Goal: Task Accomplishment & Management: Manage account settings

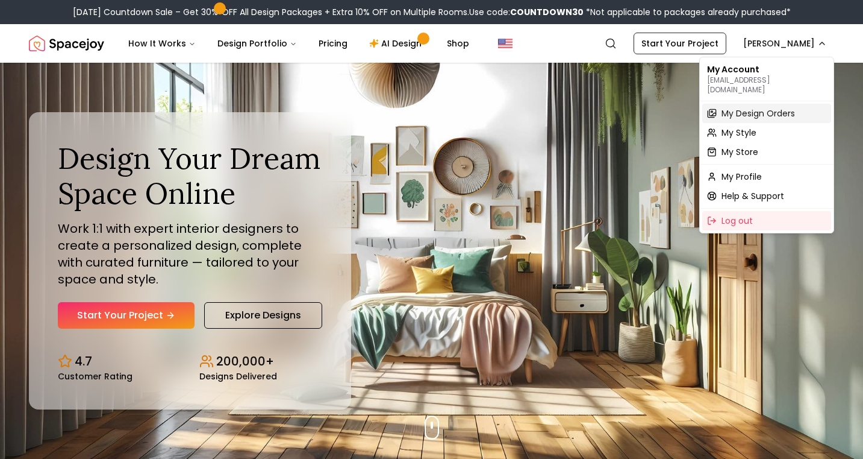
click at [751, 107] on span "My Design Orders" at bounding box center [759, 113] width 74 height 12
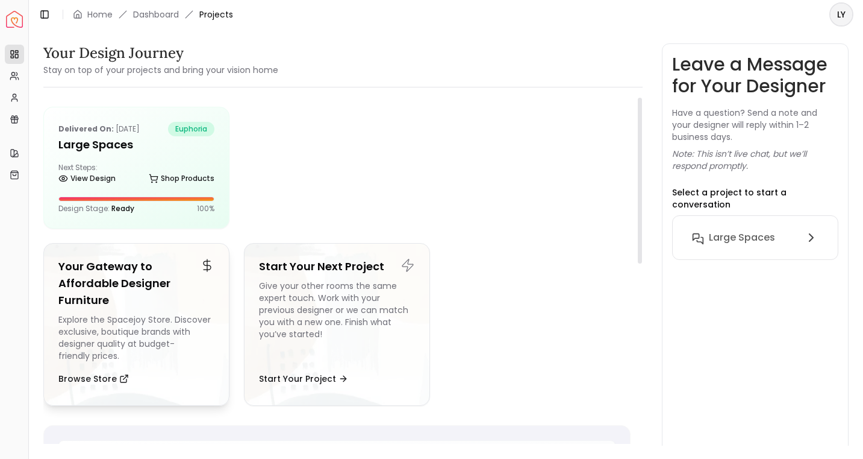
scroll to position [37, 0]
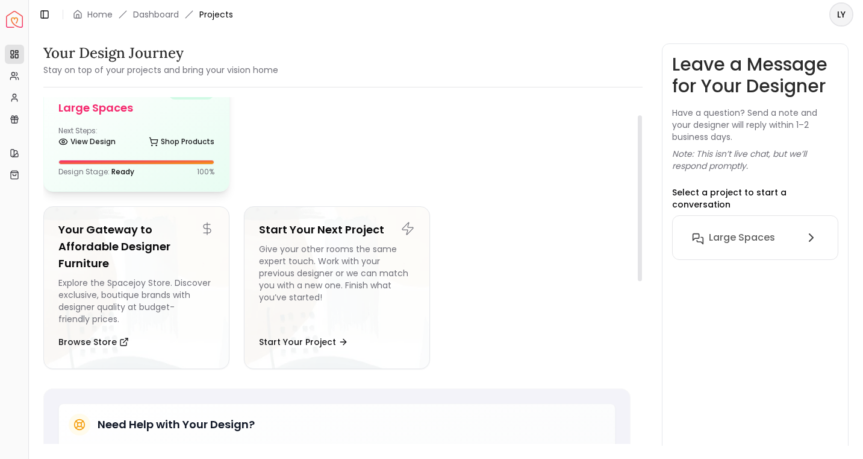
click at [139, 164] on div "Design Stage: Ready 100 %" at bounding box center [136, 168] width 156 height 17
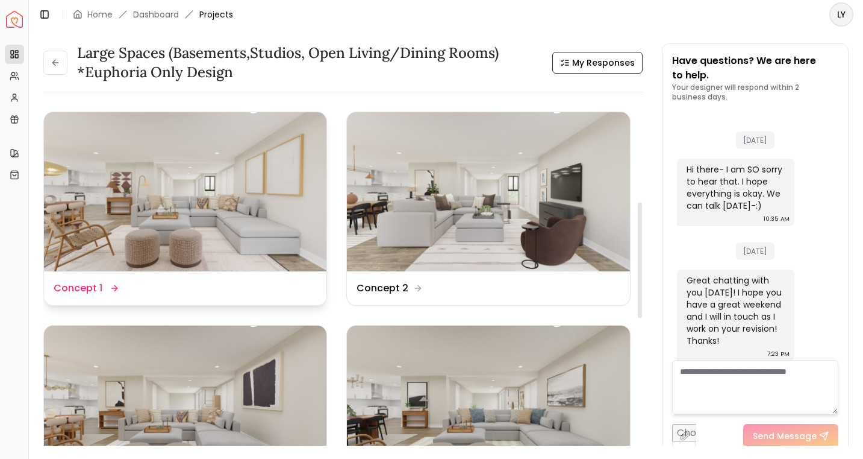
scroll to position [470, 0]
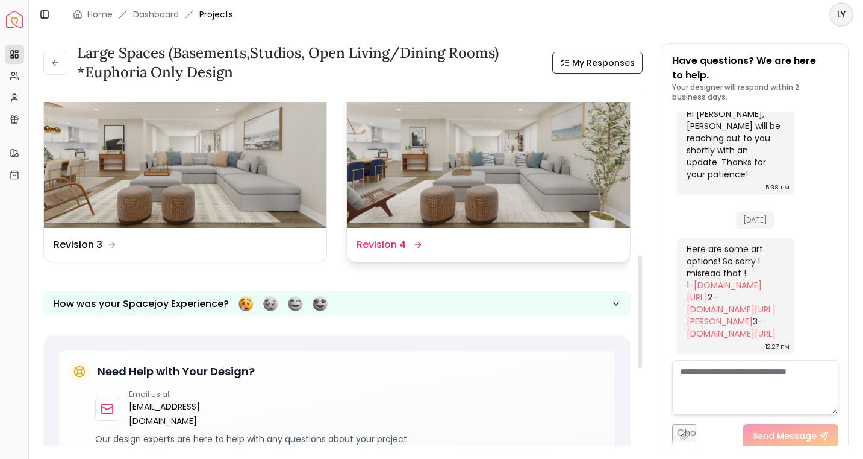
click at [409, 186] on img at bounding box center [488, 148] width 283 height 159
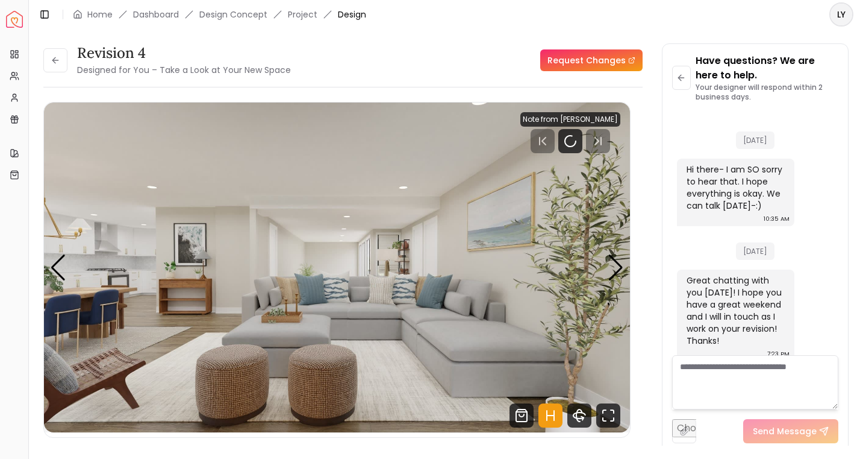
scroll to position [3536, 0]
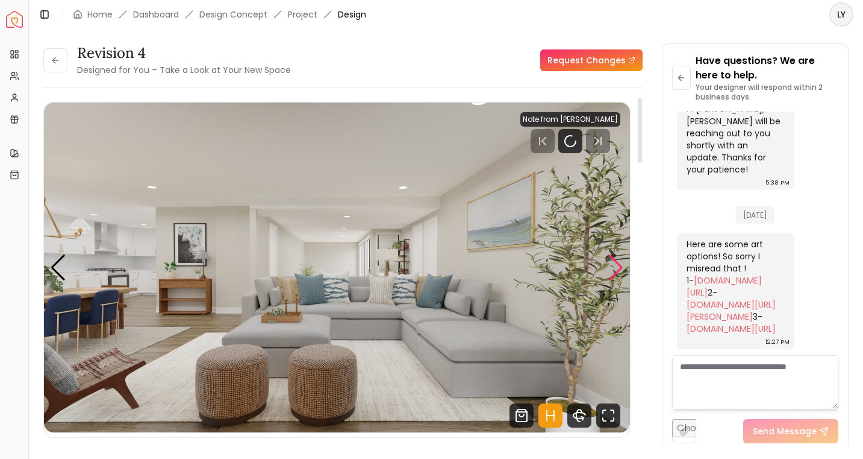
click at [619, 264] on div "Next slide" at bounding box center [616, 267] width 16 height 27
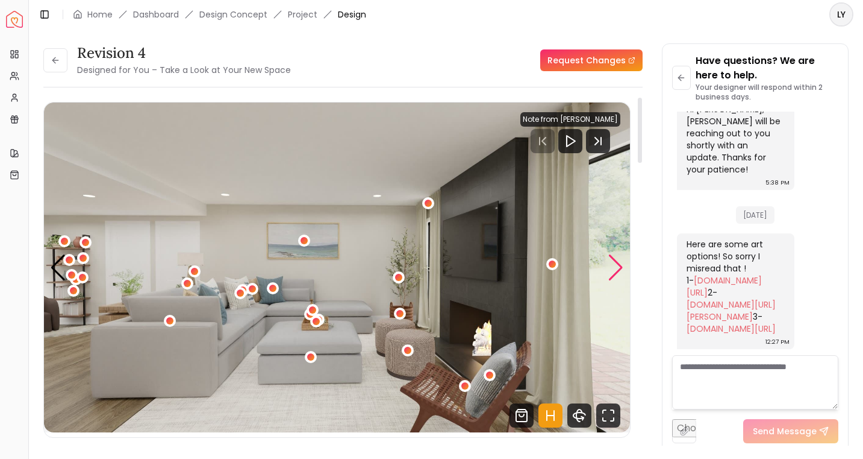
click at [619, 264] on div "Next slide" at bounding box center [616, 267] width 16 height 27
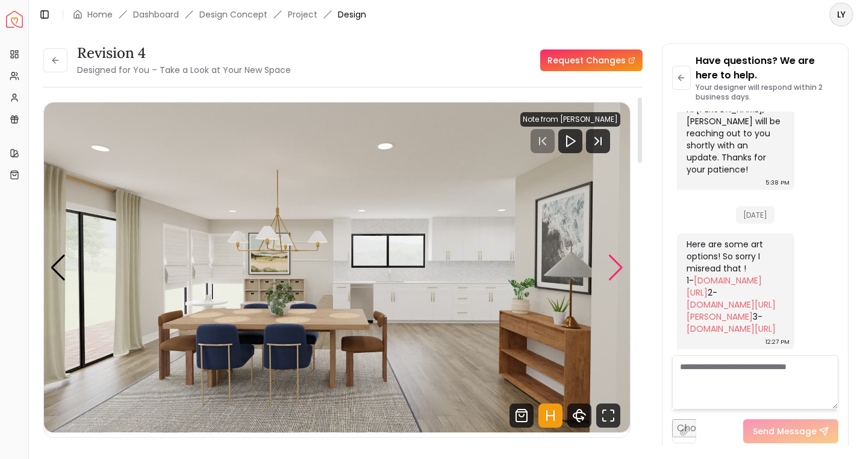
click at [619, 264] on div "Next slide" at bounding box center [616, 267] width 16 height 27
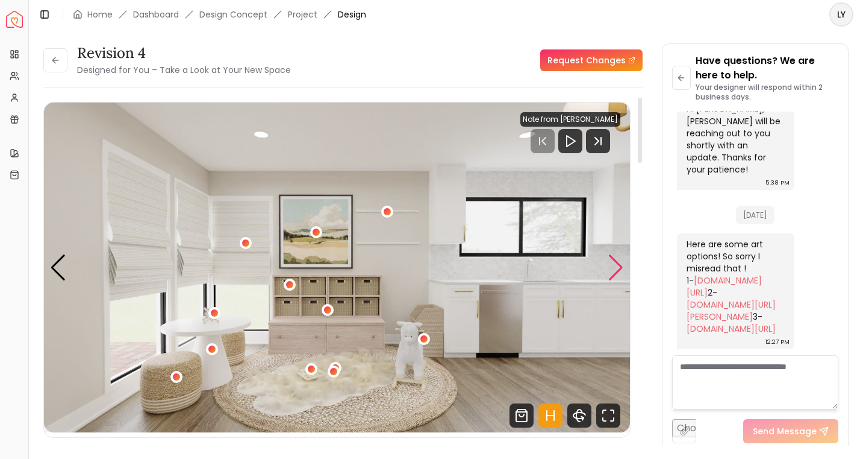
click at [619, 264] on div "Next slide" at bounding box center [616, 267] width 16 height 27
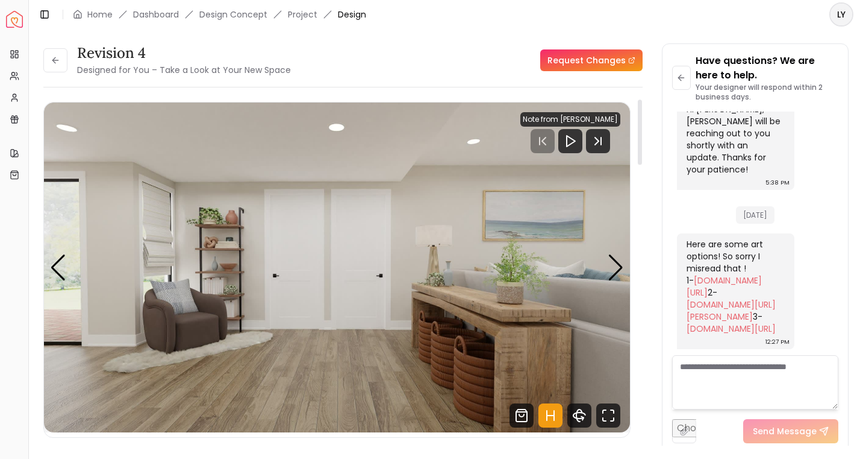
scroll to position [15, 0]
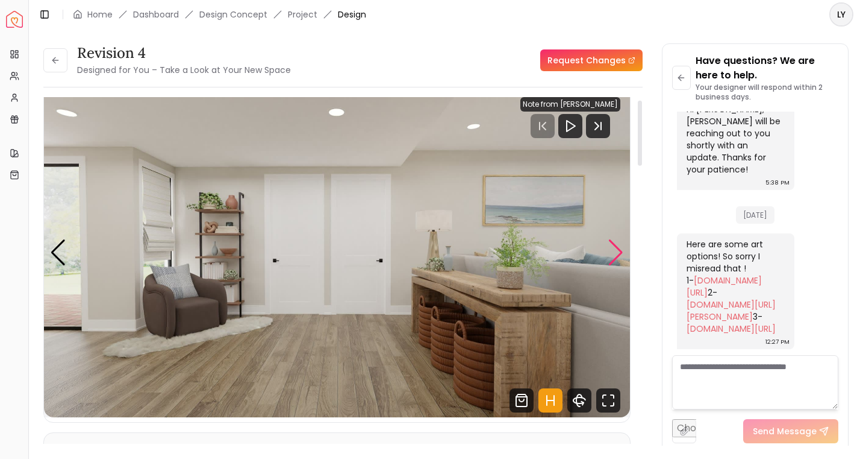
click at [624, 249] on div "Next slide" at bounding box center [616, 252] width 16 height 27
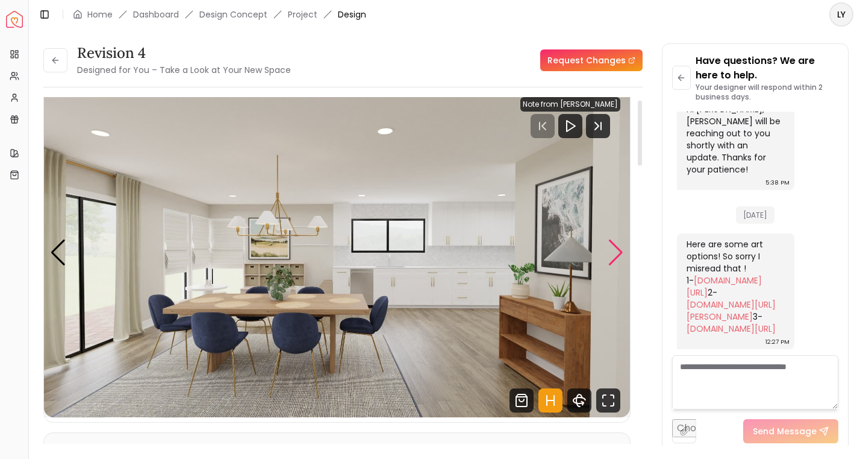
click at [624, 249] on div "Next slide" at bounding box center [616, 252] width 16 height 27
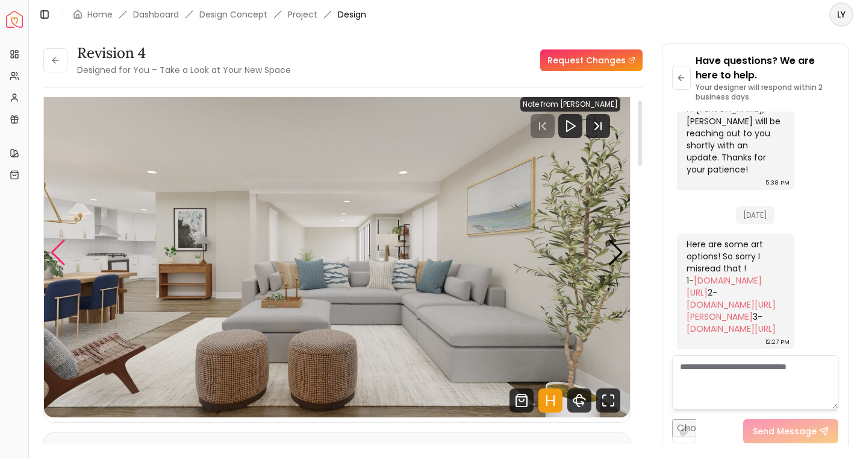
click at [61, 249] on div "Previous slide" at bounding box center [58, 252] width 16 height 27
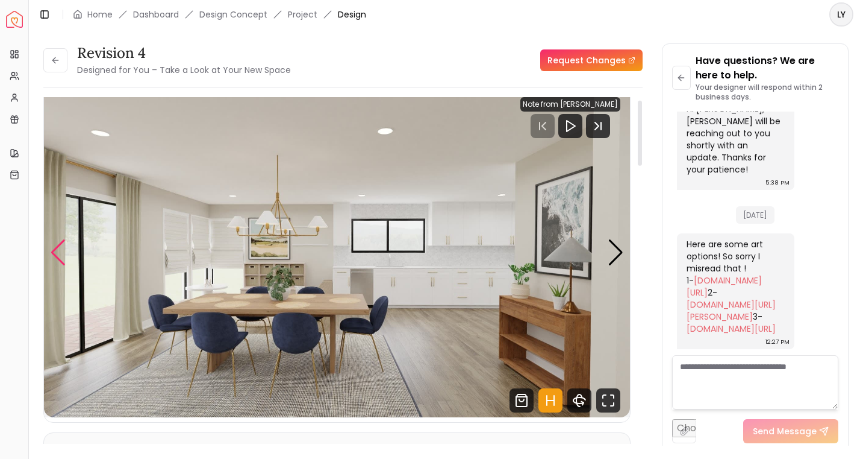
click at [60, 252] on div "Previous slide" at bounding box center [58, 252] width 16 height 27
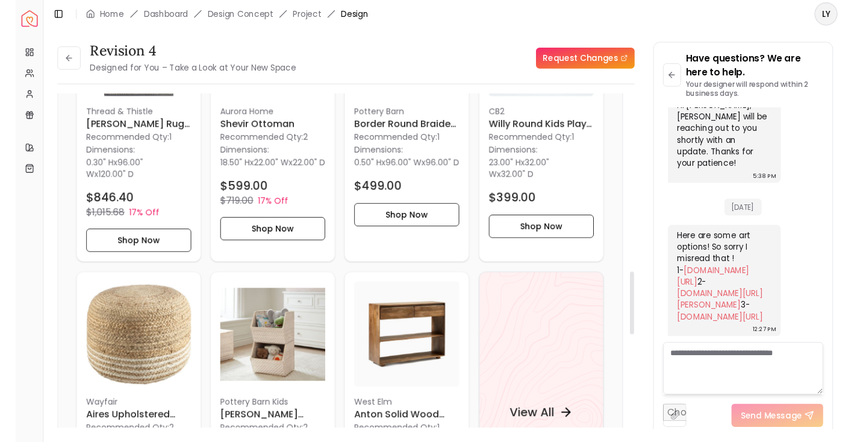
scroll to position [1023, 0]
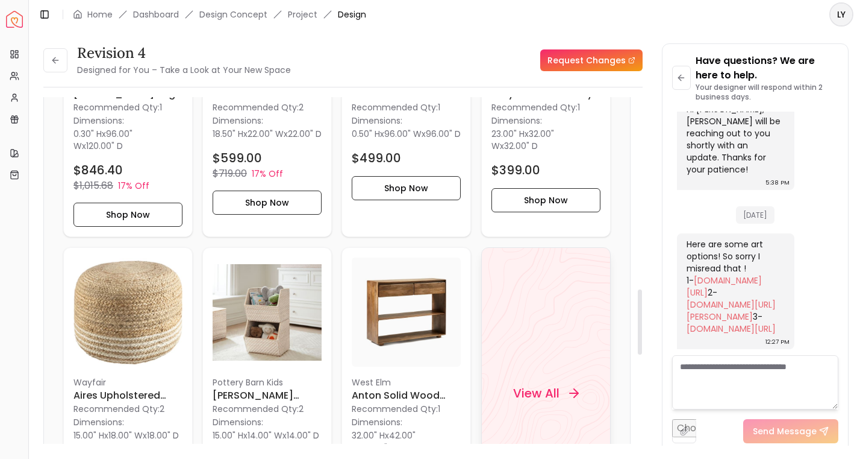
click at [517, 376] on div "View All" at bounding box center [546, 392] width 95 height 36
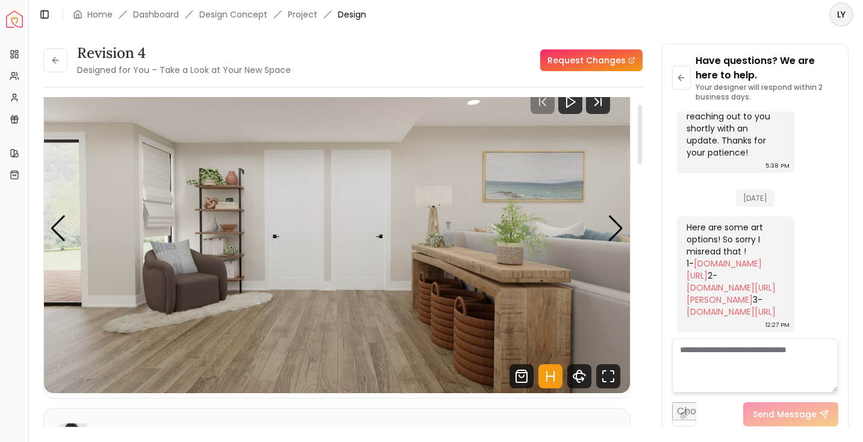
scroll to position [42, 0]
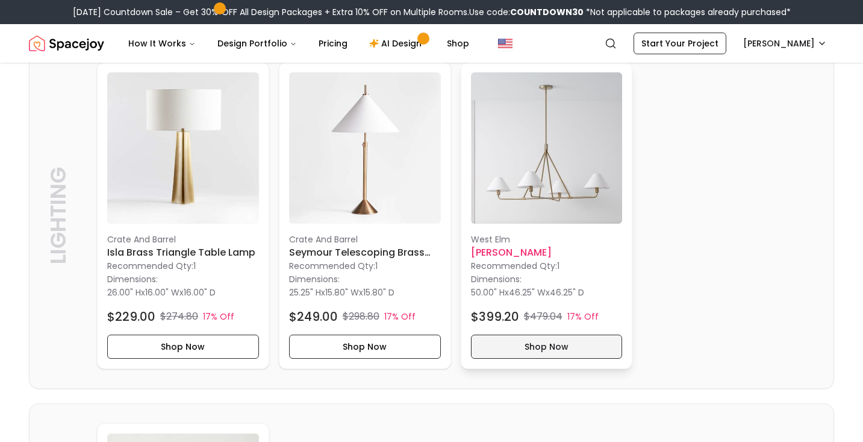
scroll to position [4963, 0]
click at [233, 246] on h6 "Isla Brass Triangle Table Lamp" at bounding box center [183, 252] width 152 height 14
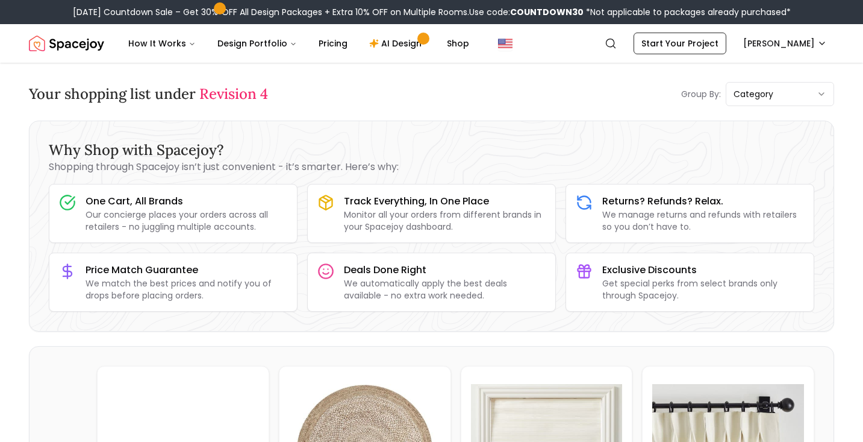
scroll to position [0, 0]
